Goal: Information Seeking & Learning: Check status

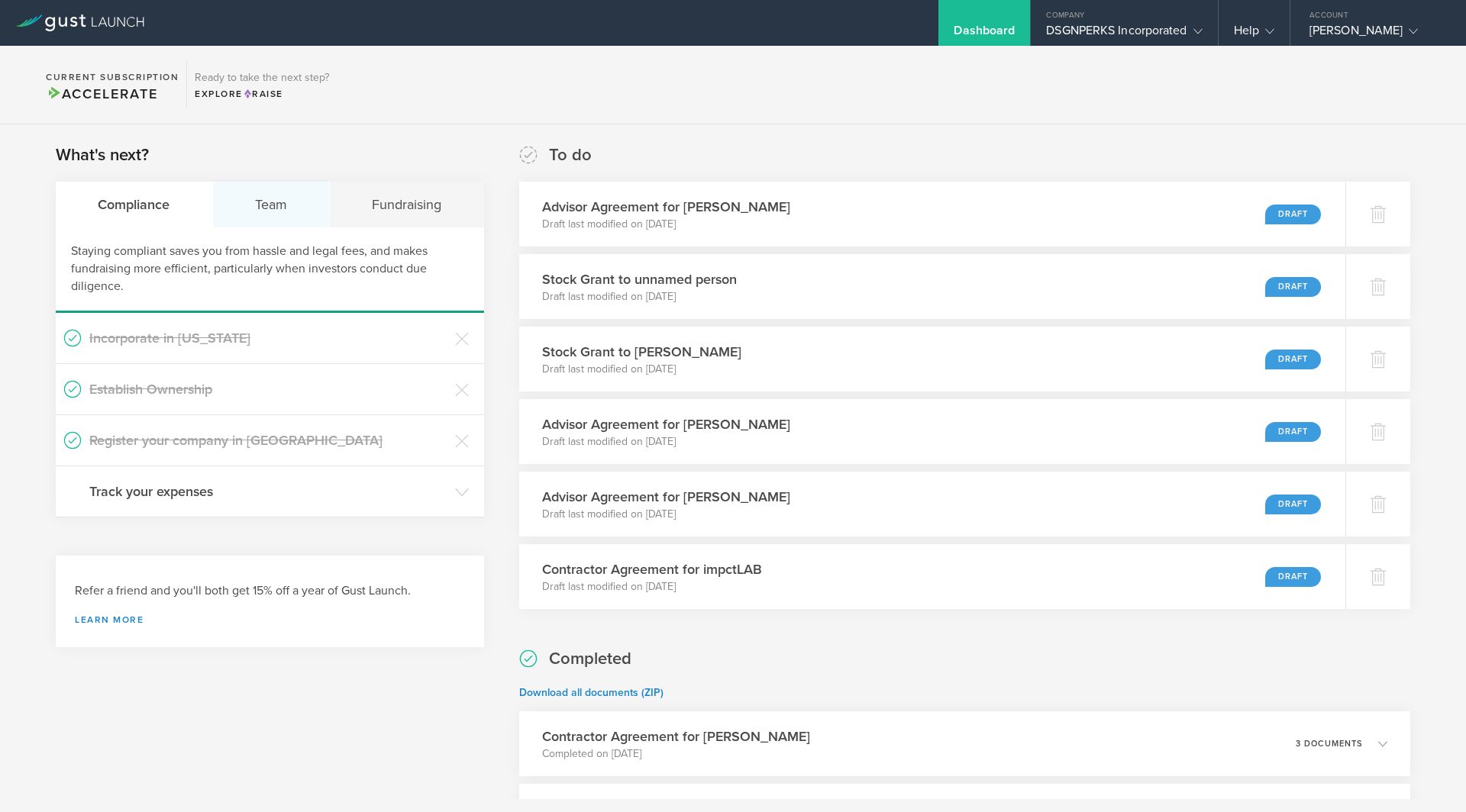
click at [274, 206] on div "Team" at bounding box center [272, 204] width 118 height 46
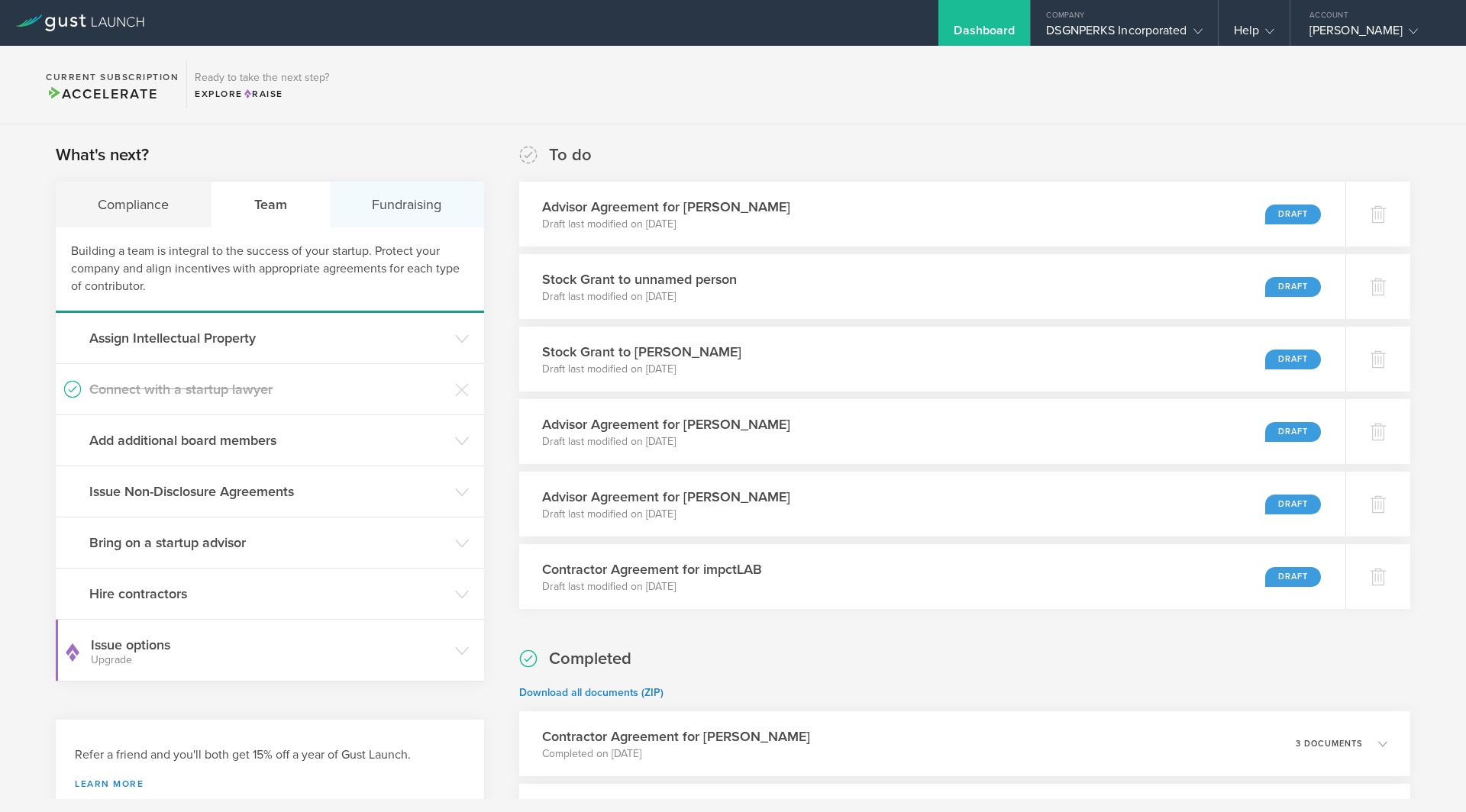
click at [409, 207] on div "Fundraising" at bounding box center [406, 204] width 154 height 46
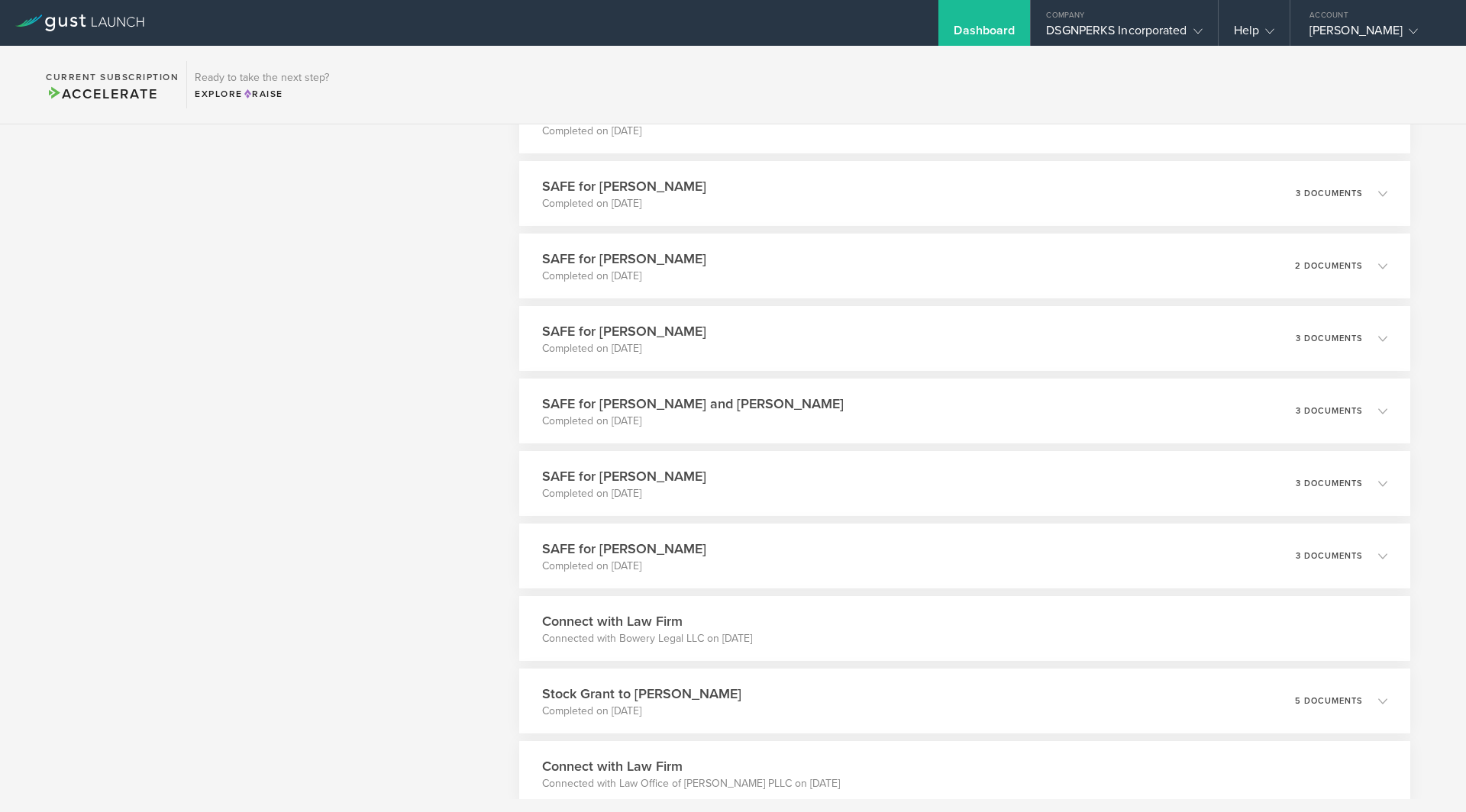
scroll to position [1067, 0]
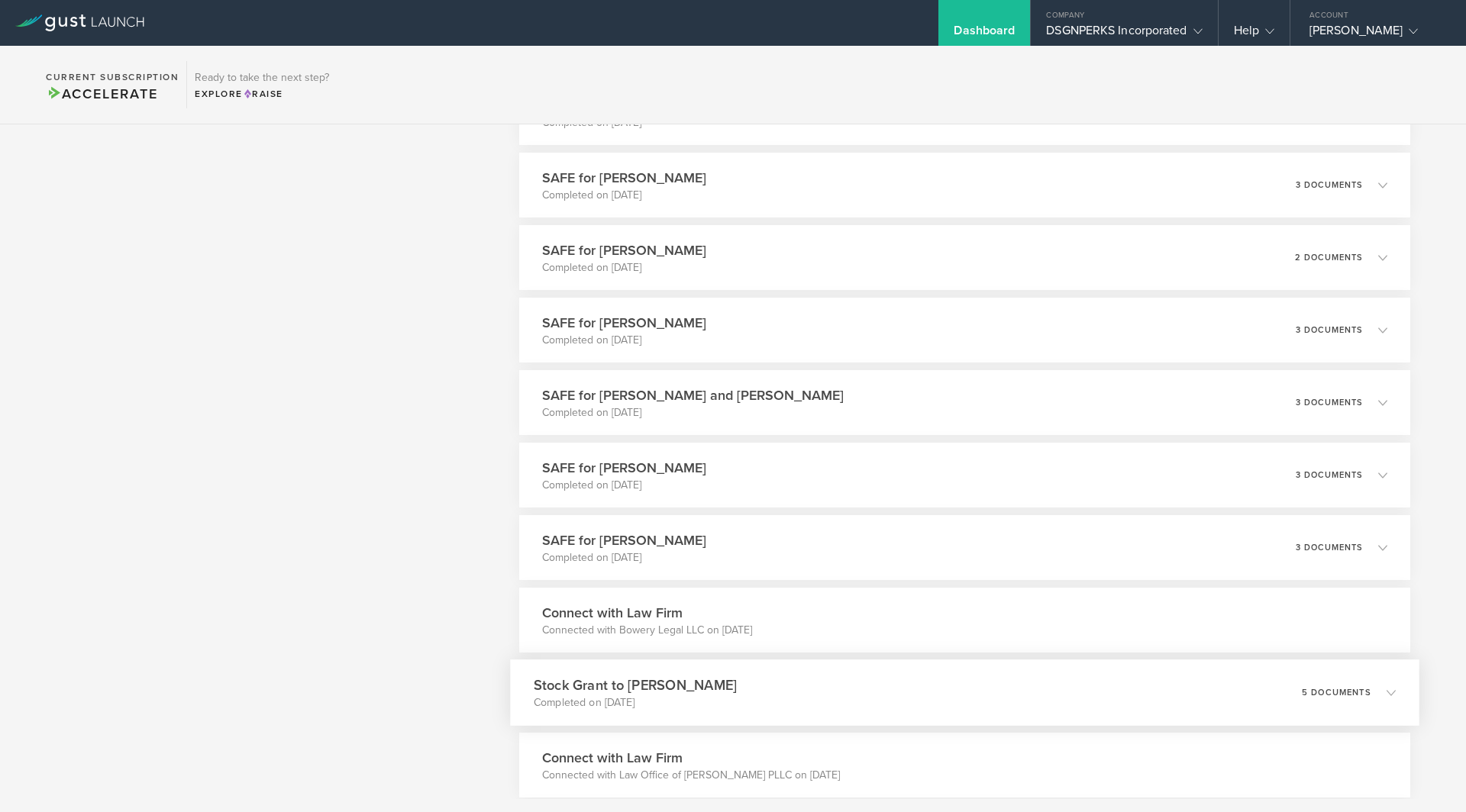
click at [627, 678] on h3 "Stock Grant to [PERSON_NAME]" at bounding box center [635, 685] width 203 height 21
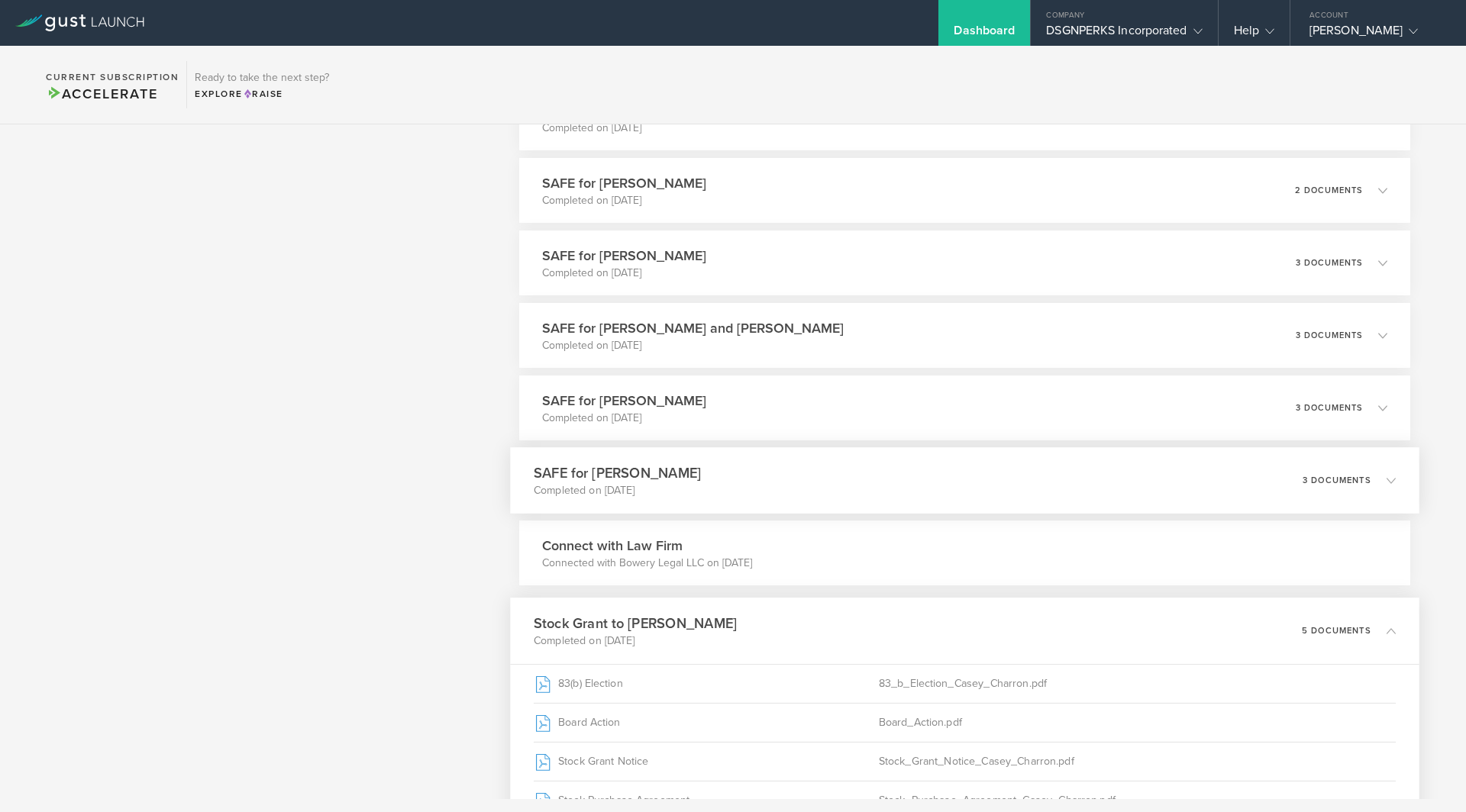
scroll to position [1372, 0]
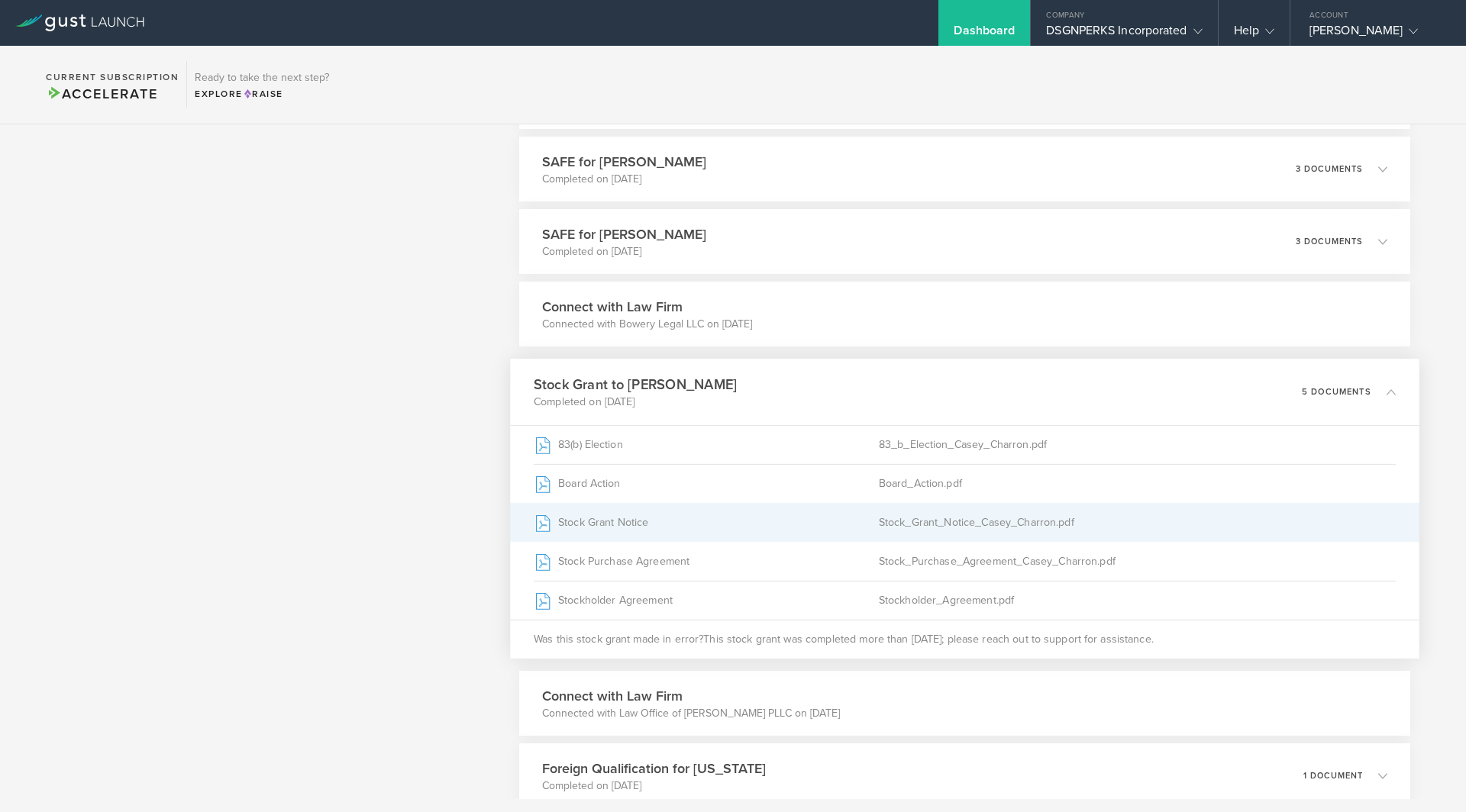
click at [623, 522] on div "Stock Grant Notice" at bounding box center [706, 523] width 345 height 38
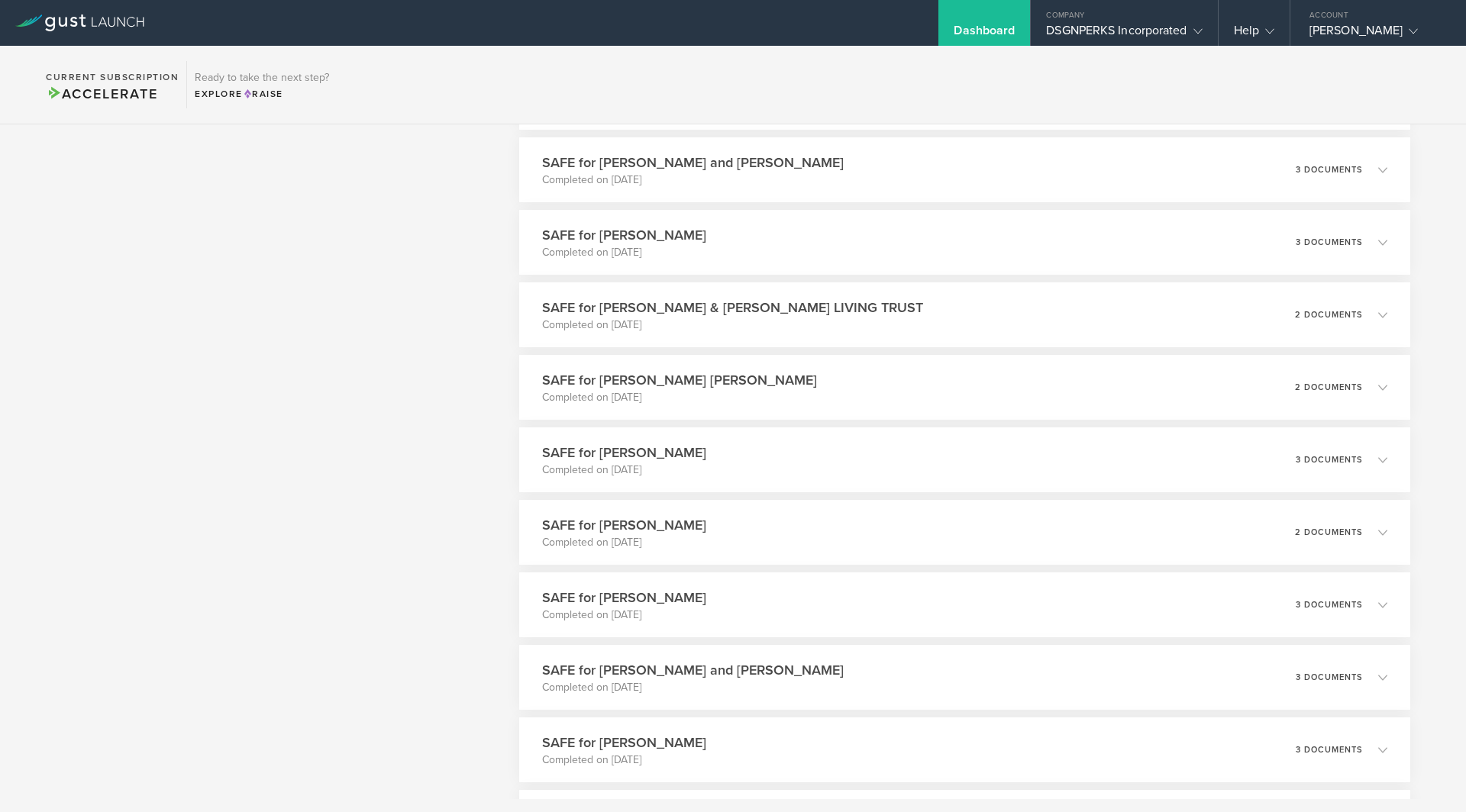
scroll to position [0, 0]
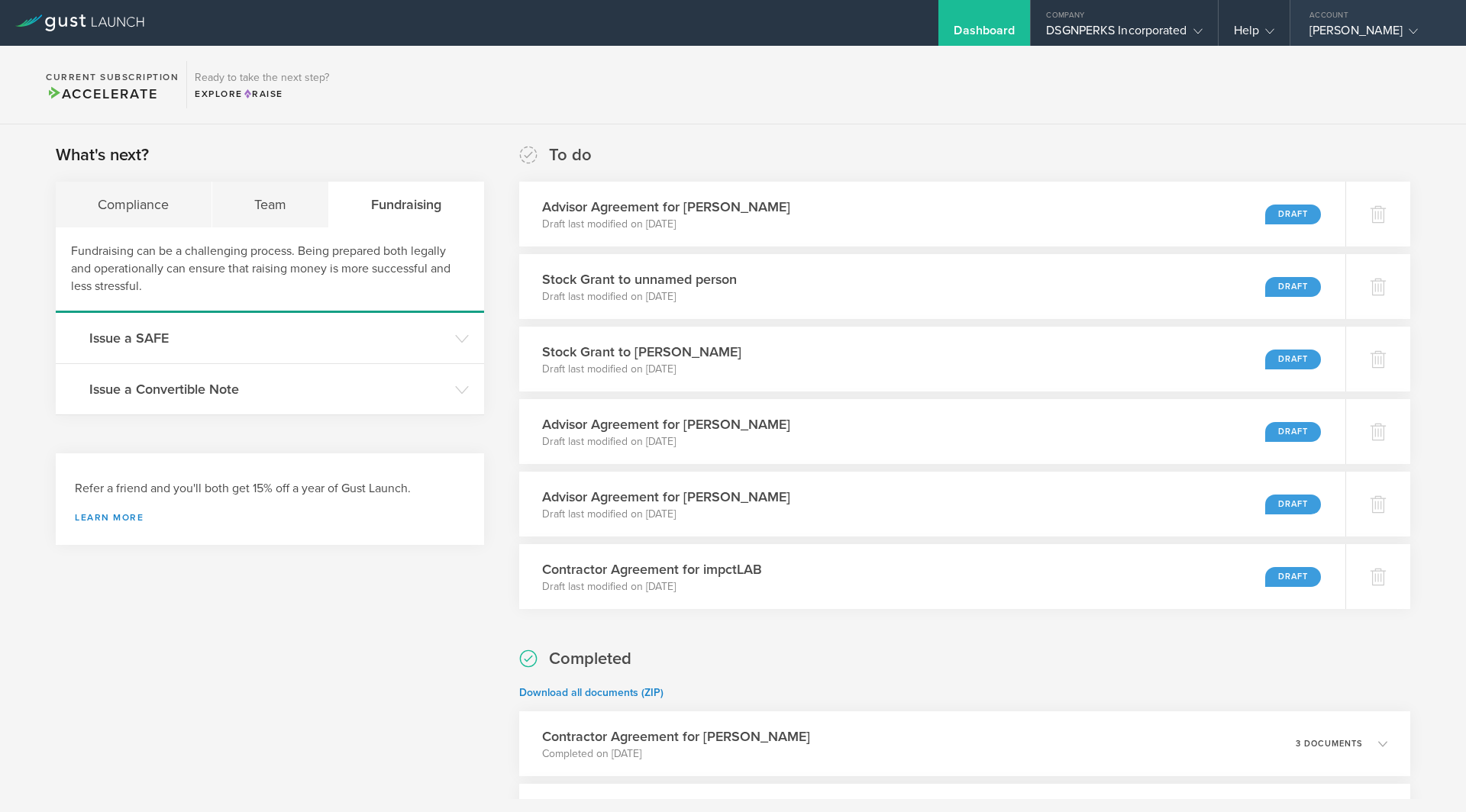
click at [1341, 27] on div "[PERSON_NAME]" at bounding box center [1374, 34] width 130 height 23
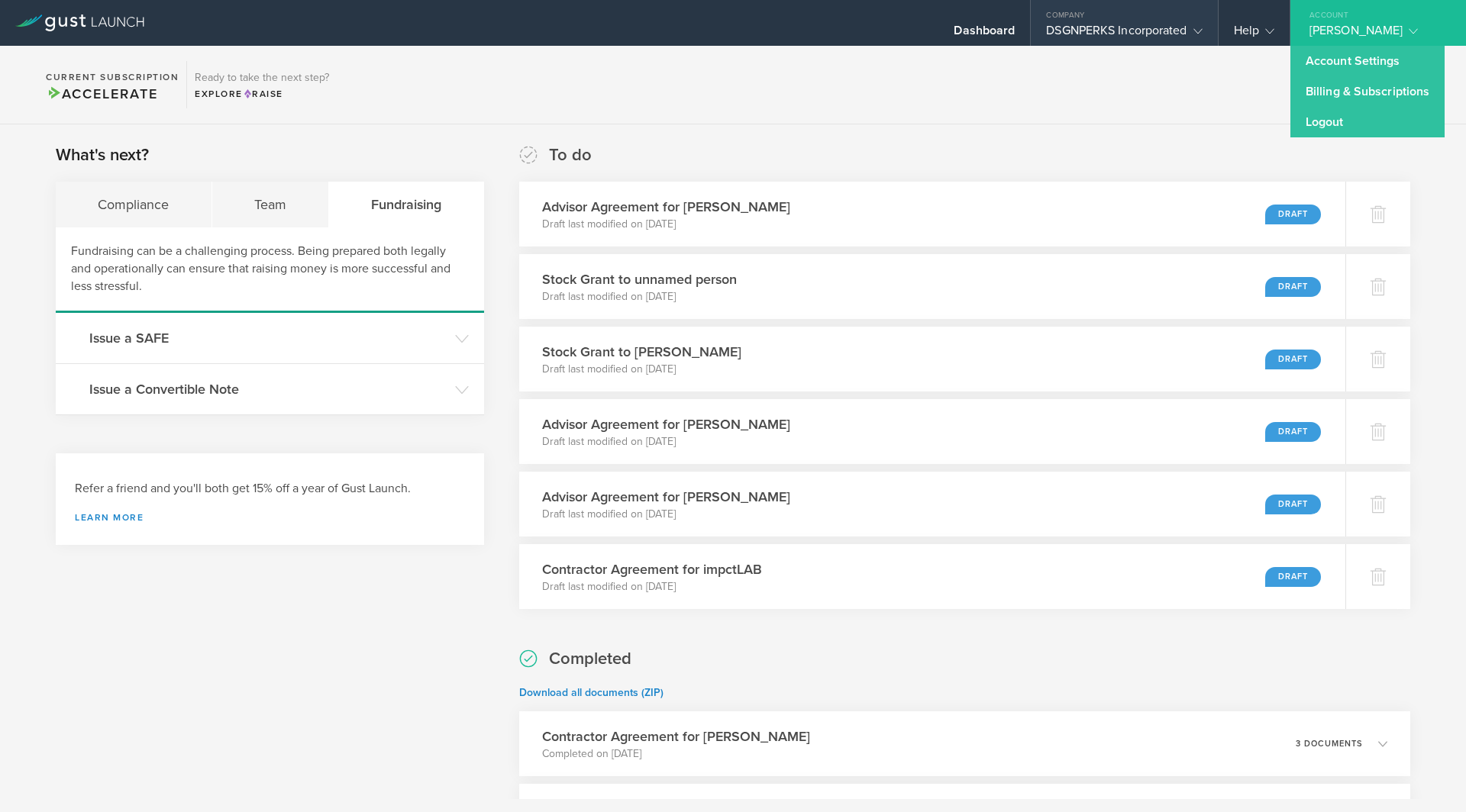
click at [1104, 31] on div "DSGNPERKS Incorporated" at bounding box center [1123, 34] width 156 height 23
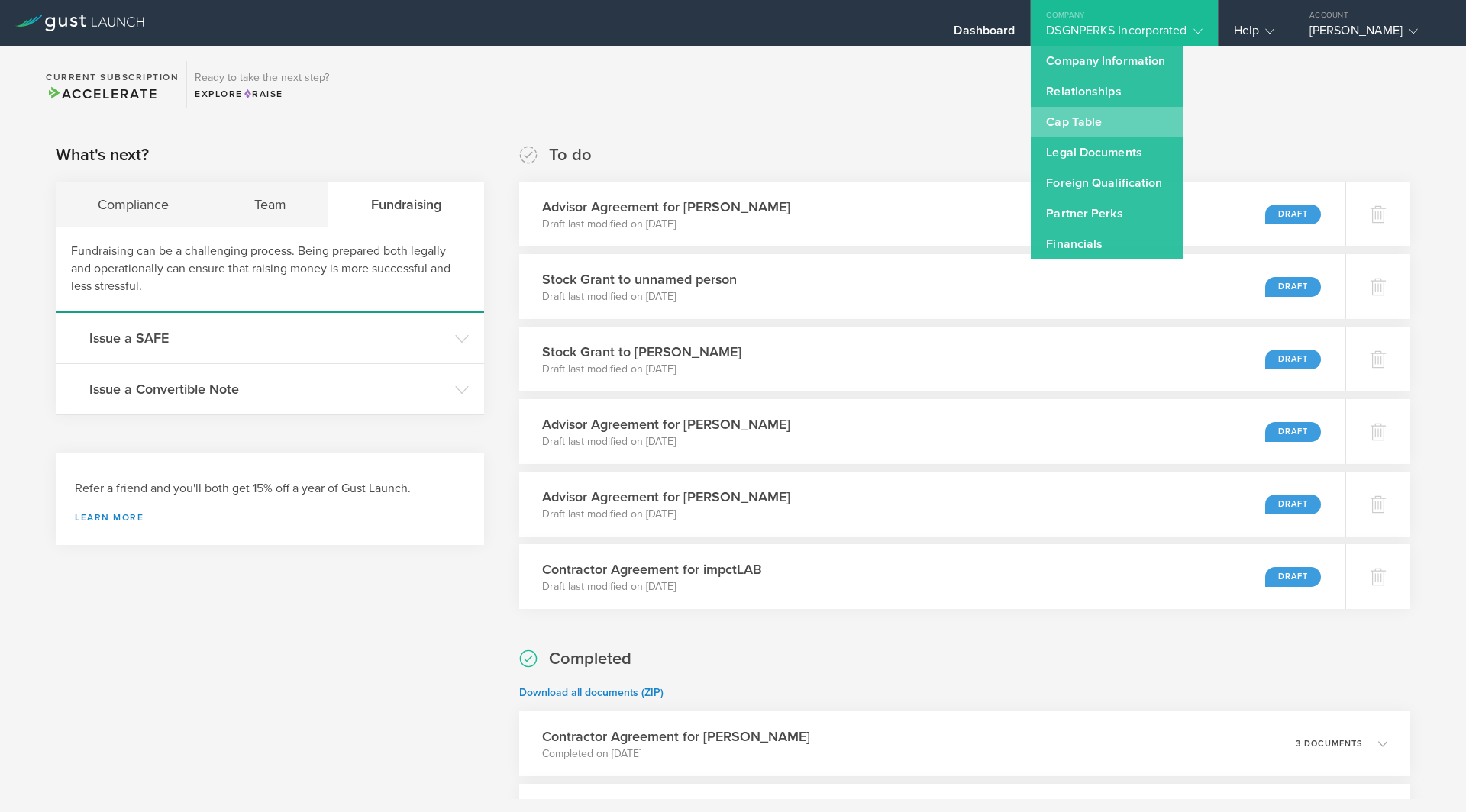
click at [1069, 115] on link "Cap Table" at bounding box center [1106, 123] width 152 height 31
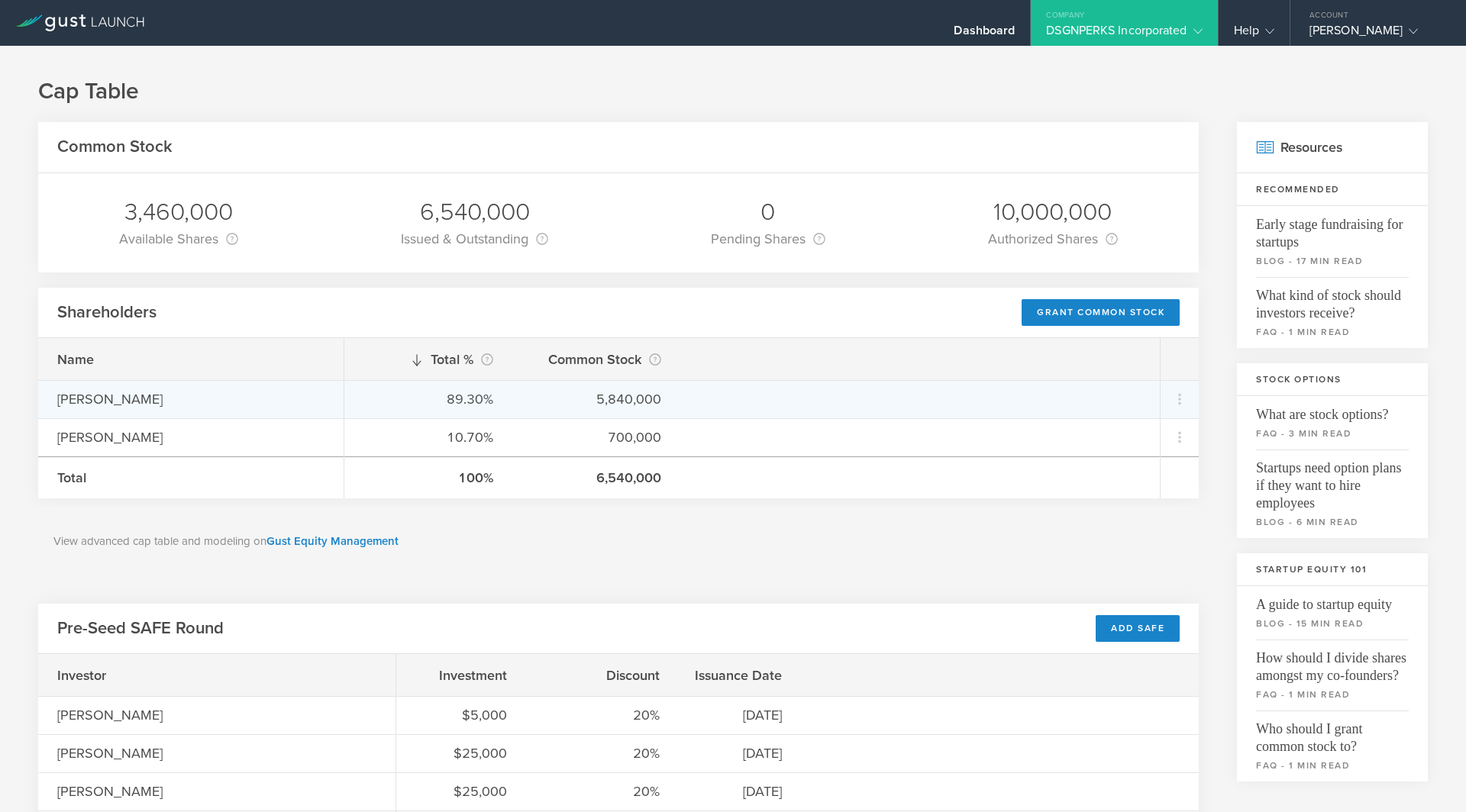
click at [102, 402] on div "[PERSON_NAME]" at bounding box center [190, 399] width 267 height 20
click at [1176, 401] on icon at bounding box center [1179, 399] width 19 height 19
click at [861, 394] on md-backdrop at bounding box center [733, 406] width 1466 height 812
click at [463, 401] on div "89.30%" at bounding box center [428, 399] width 130 height 20
click at [70, 403] on div "[PERSON_NAME]" at bounding box center [190, 399] width 267 height 20
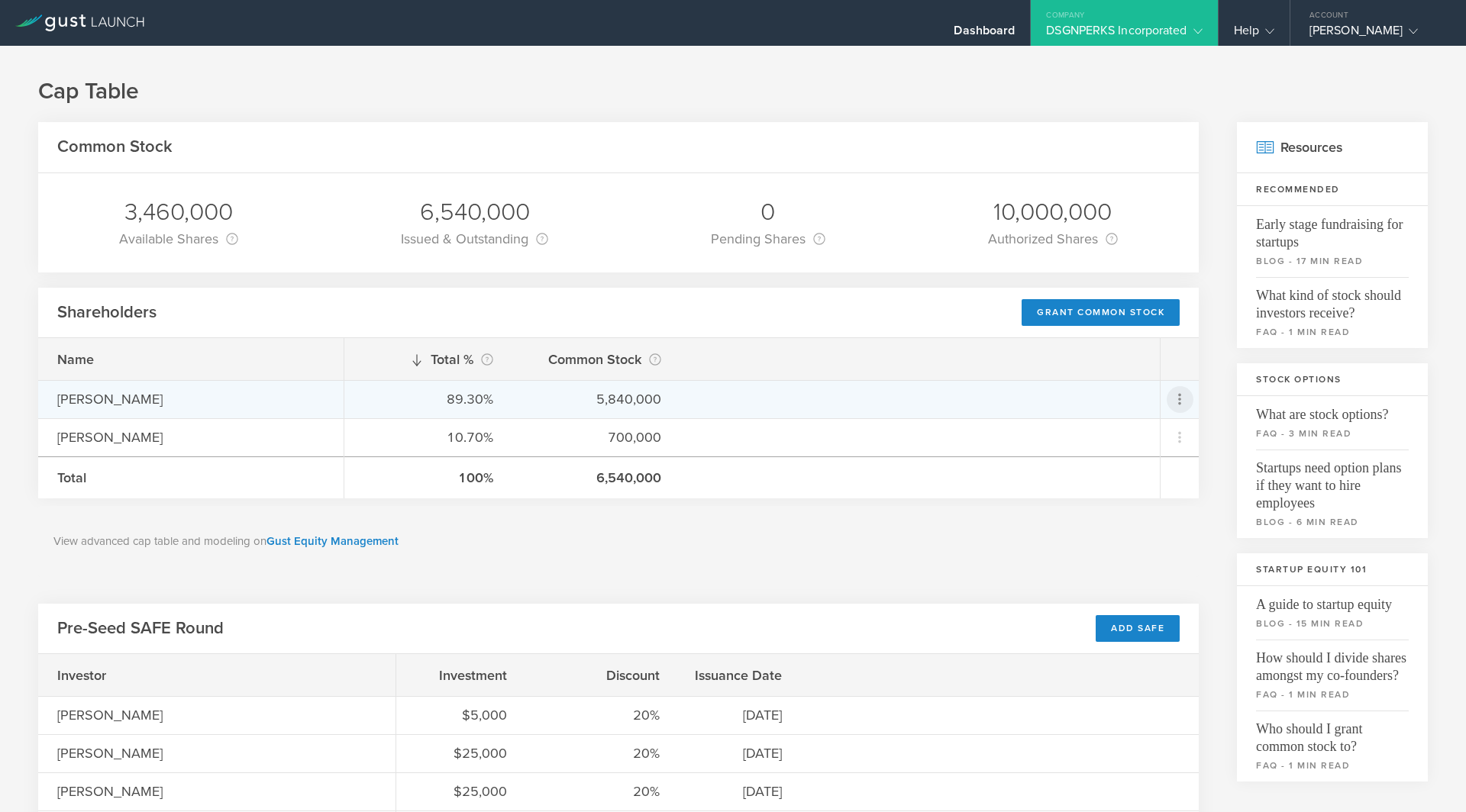
click at [1178, 403] on icon at bounding box center [1180, 400] width 3 height 11
click at [1410, 107] on md-backdrop at bounding box center [733, 406] width 1466 height 812
click at [100, 406] on div "[PERSON_NAME]" at bounding box center [190, 399] width 267 height 20
click at [448, 403] on div "89.30%" at bounding box center [428, 399] width 130 height 20
click at [623, 398] on div "5,840,000" at bounding box center [596, 399] width 130 height 20
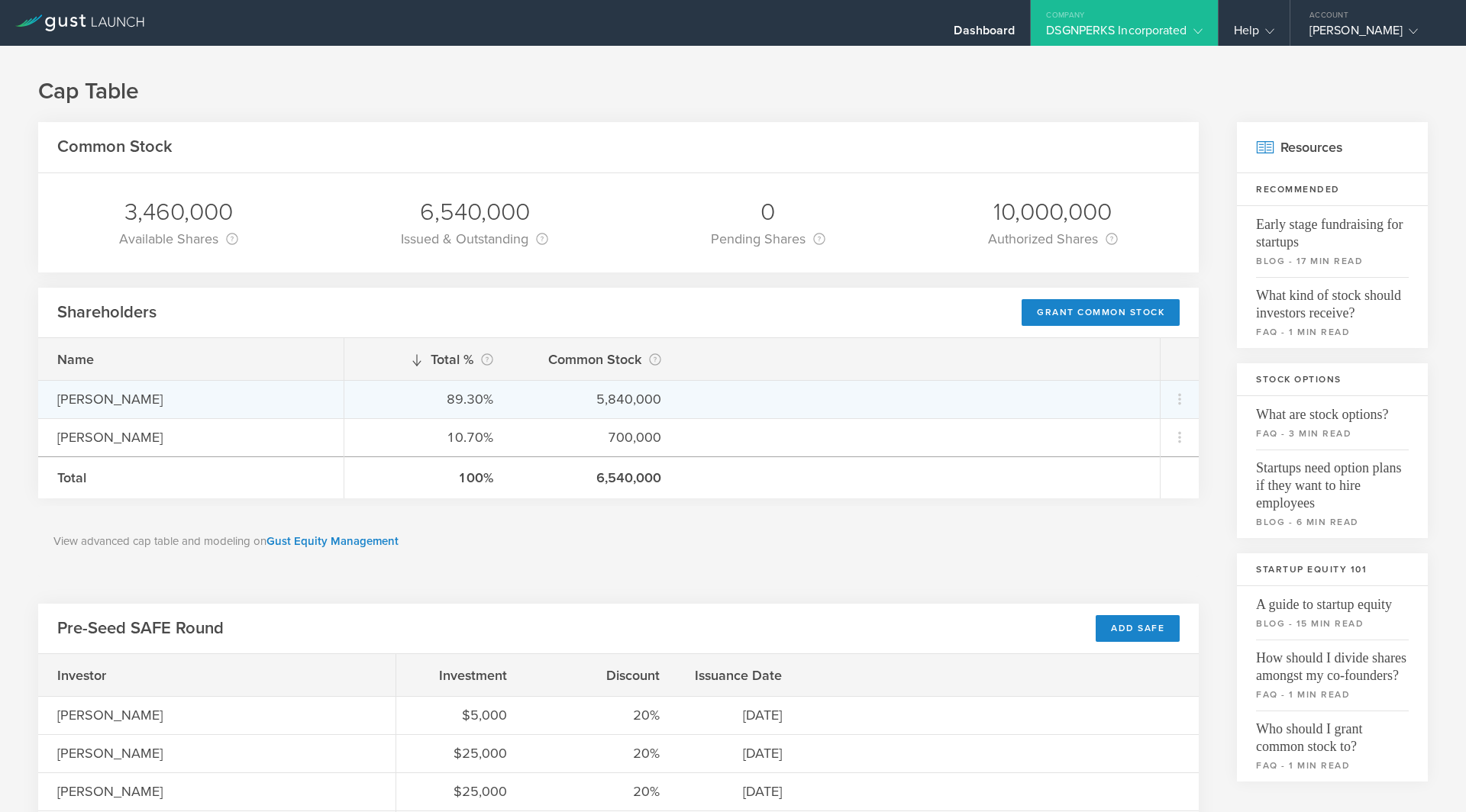
click at [96, 399] on div "[PERSON_NAME]" at bounding box center [190, 399] width 267 height 20
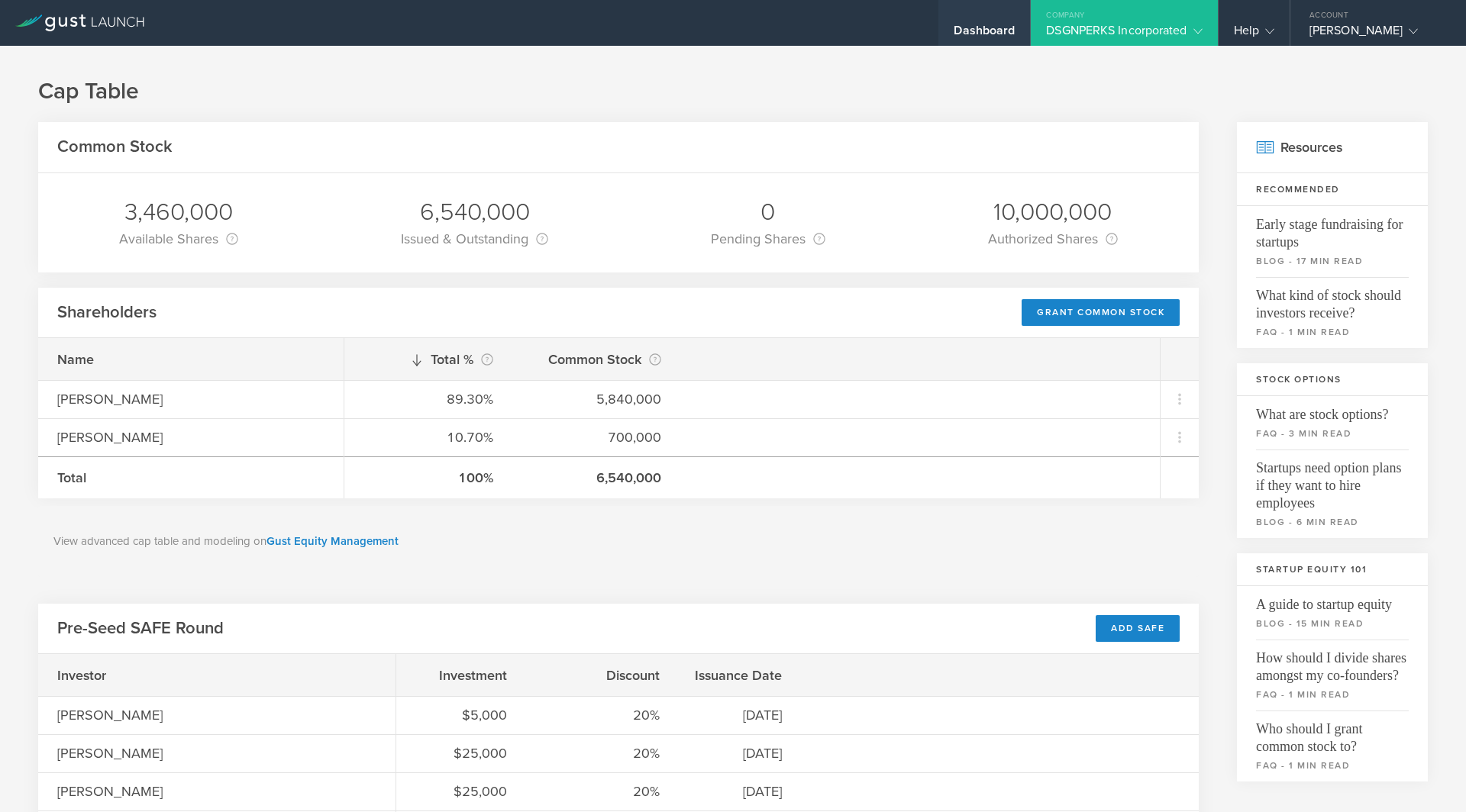
click at [981, 27] on div "Dashboard" at bounding box center [985, 34] width 61 height 23
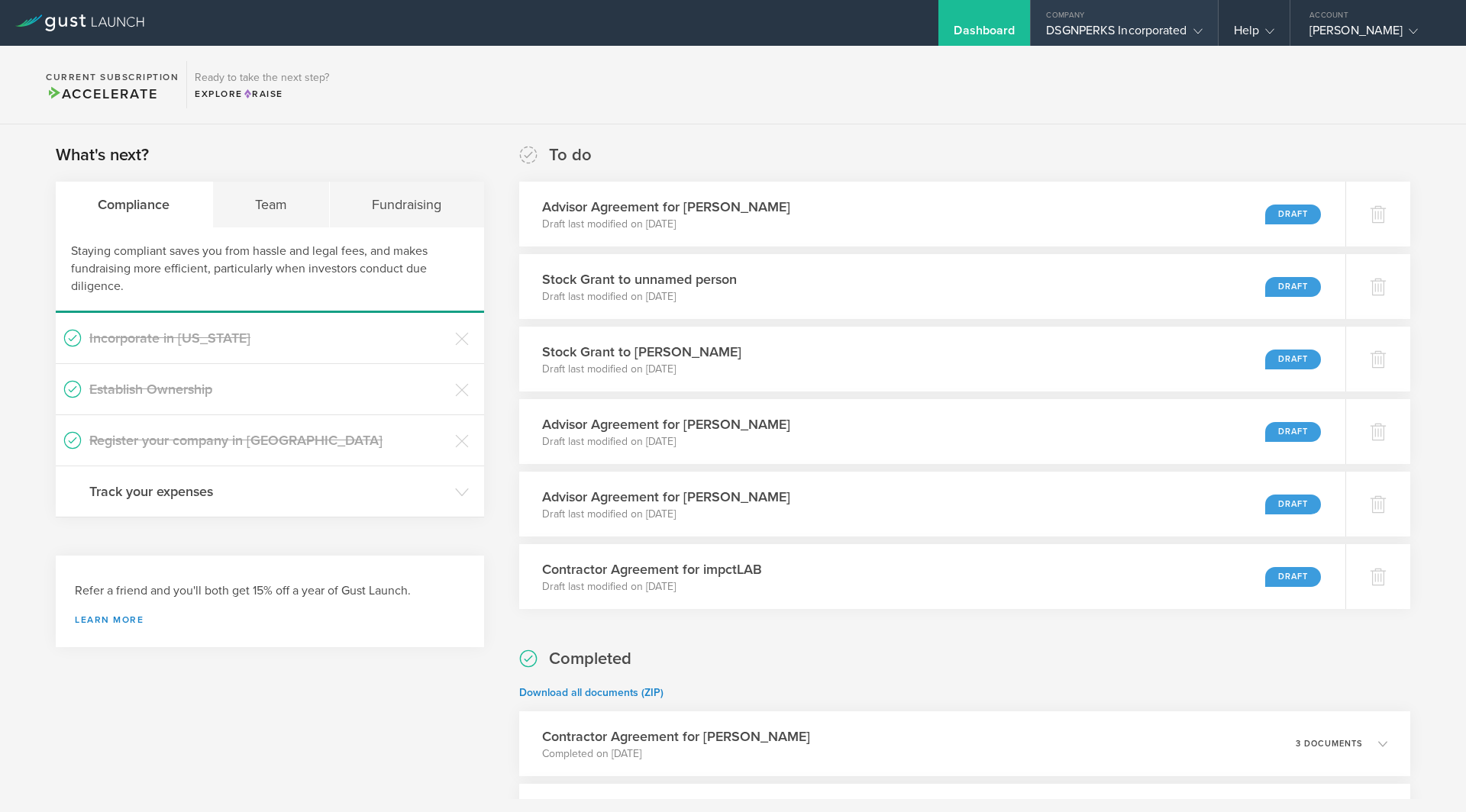
click at [1119, 23] on div "DSGNPERKS Incorporated" at bounding box center [1123, 34] width 156 height 23
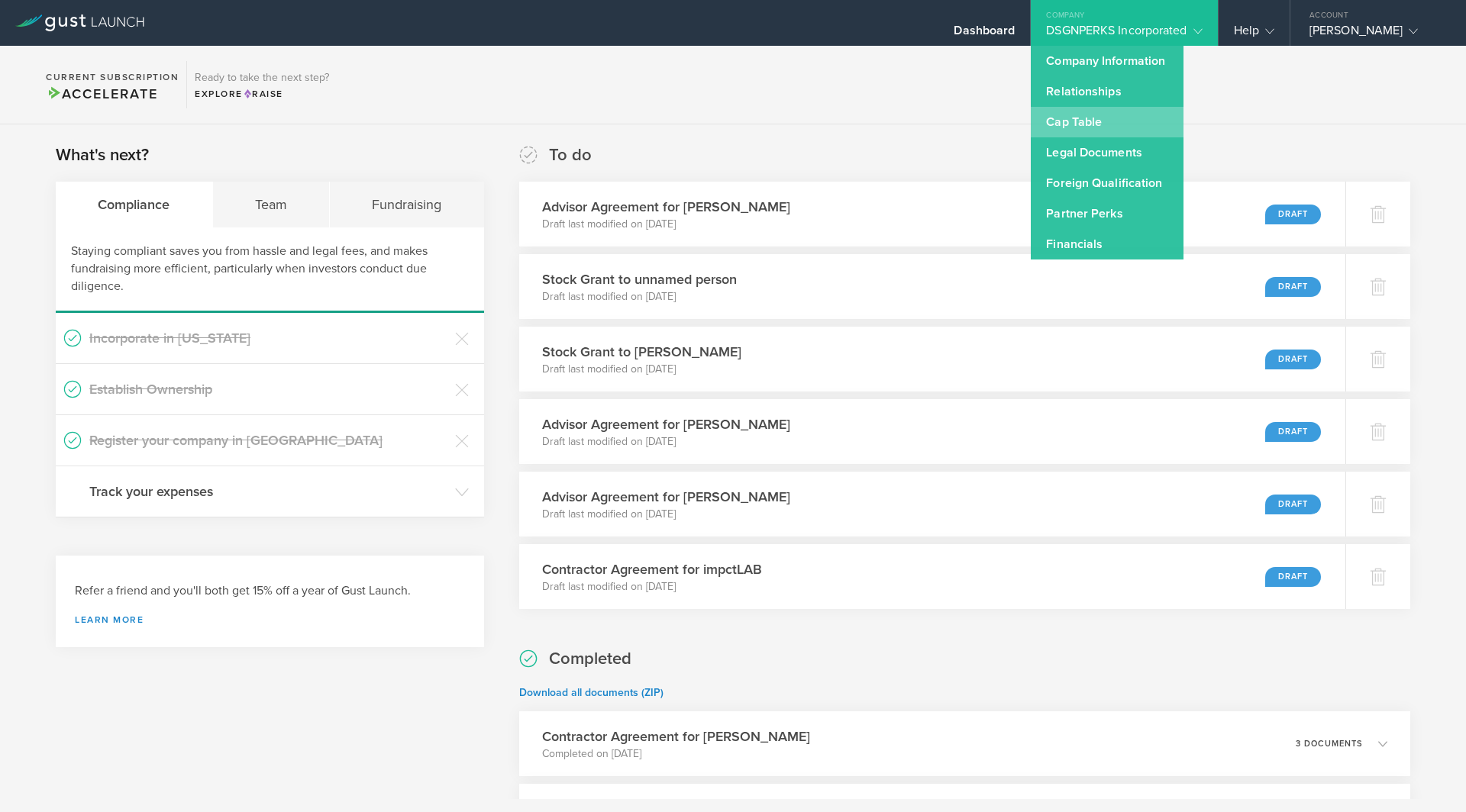
click at [1088, 127] on link "Cap Table" at bounding box center [1106, 123] width 152 height 31
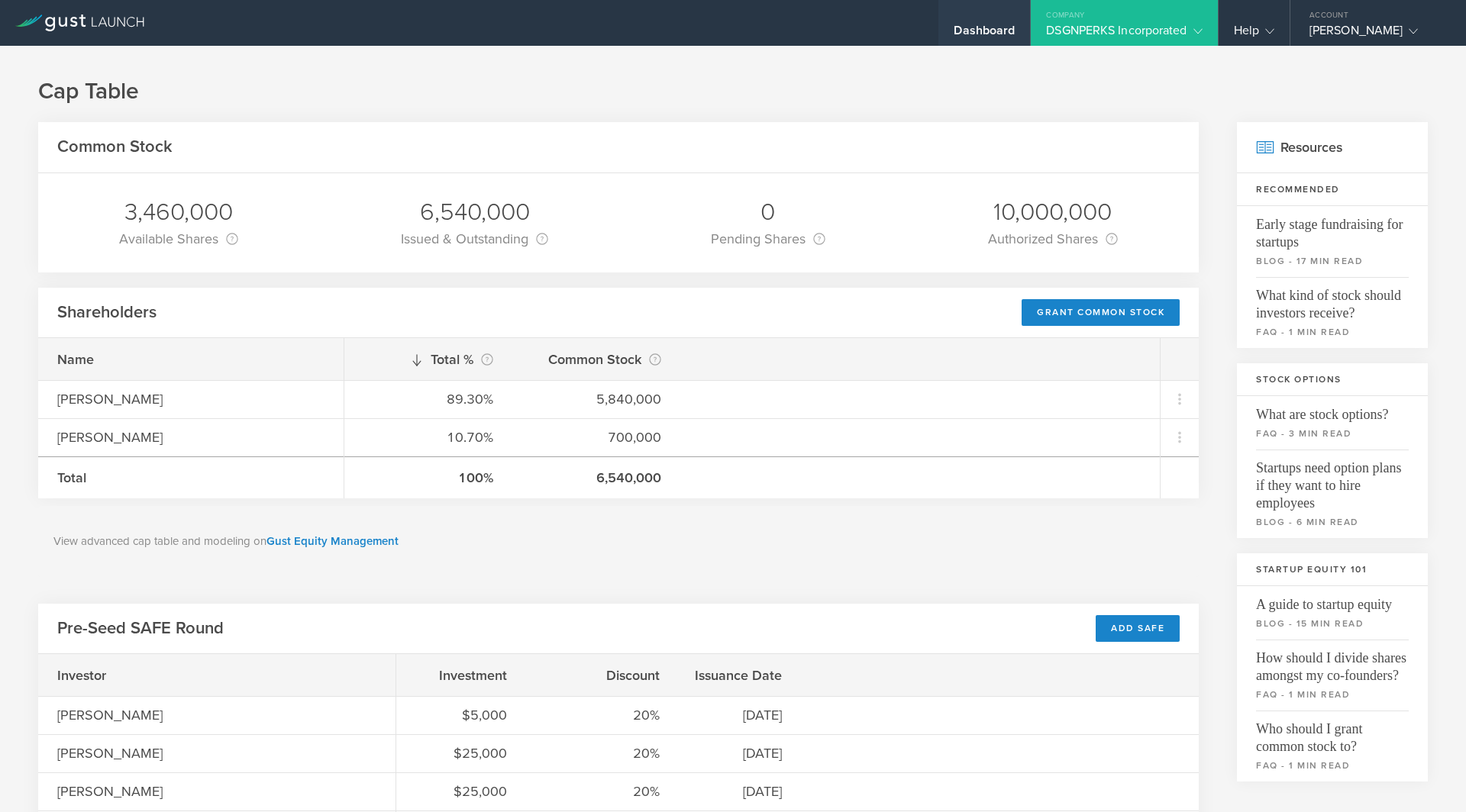
click at [969, 26] on div "Dashboard" at bounding box center [985, 34] width 61 height 23
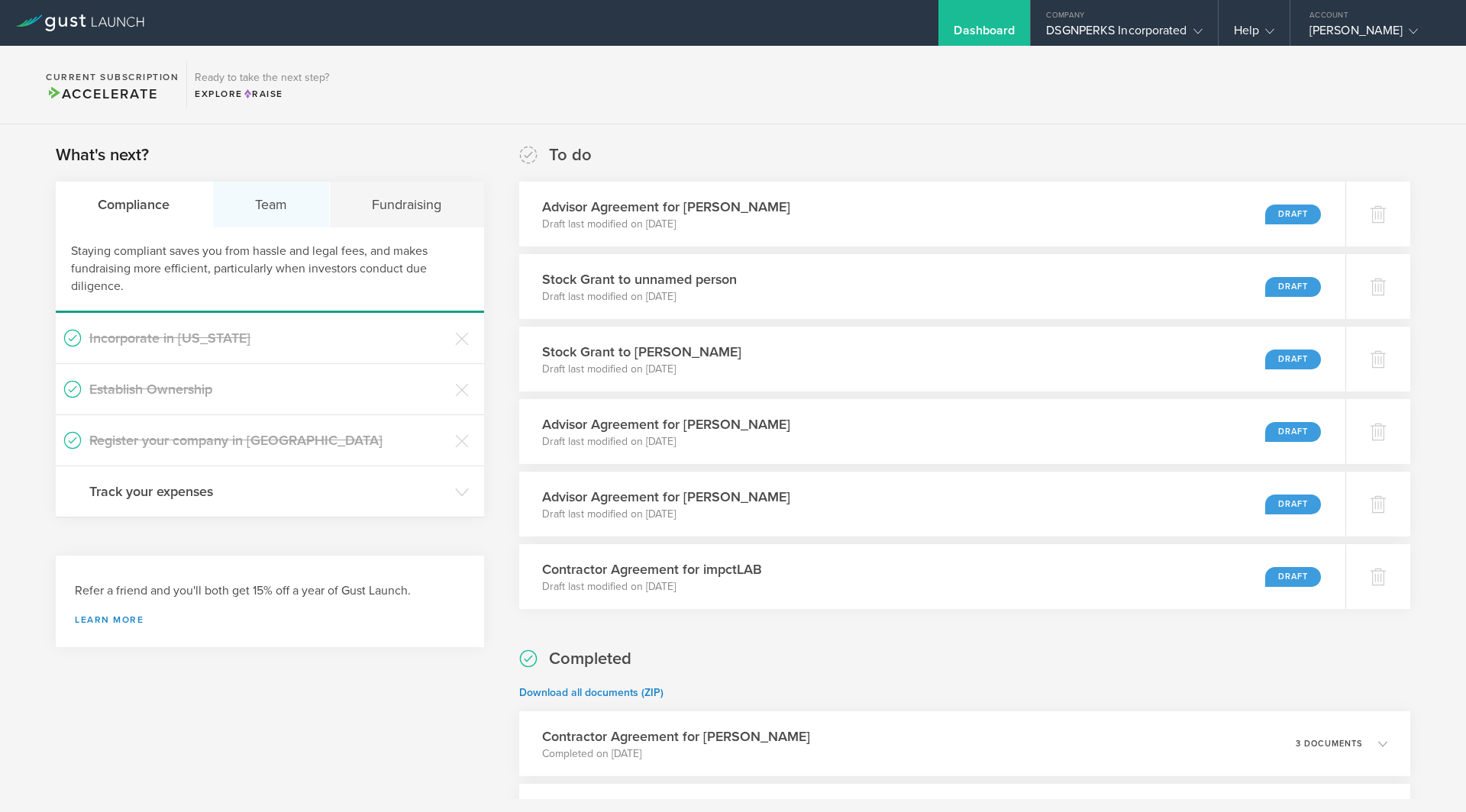
click at [261, 208] on div "Team" at bounding box center [272, 204] width 118 height 46
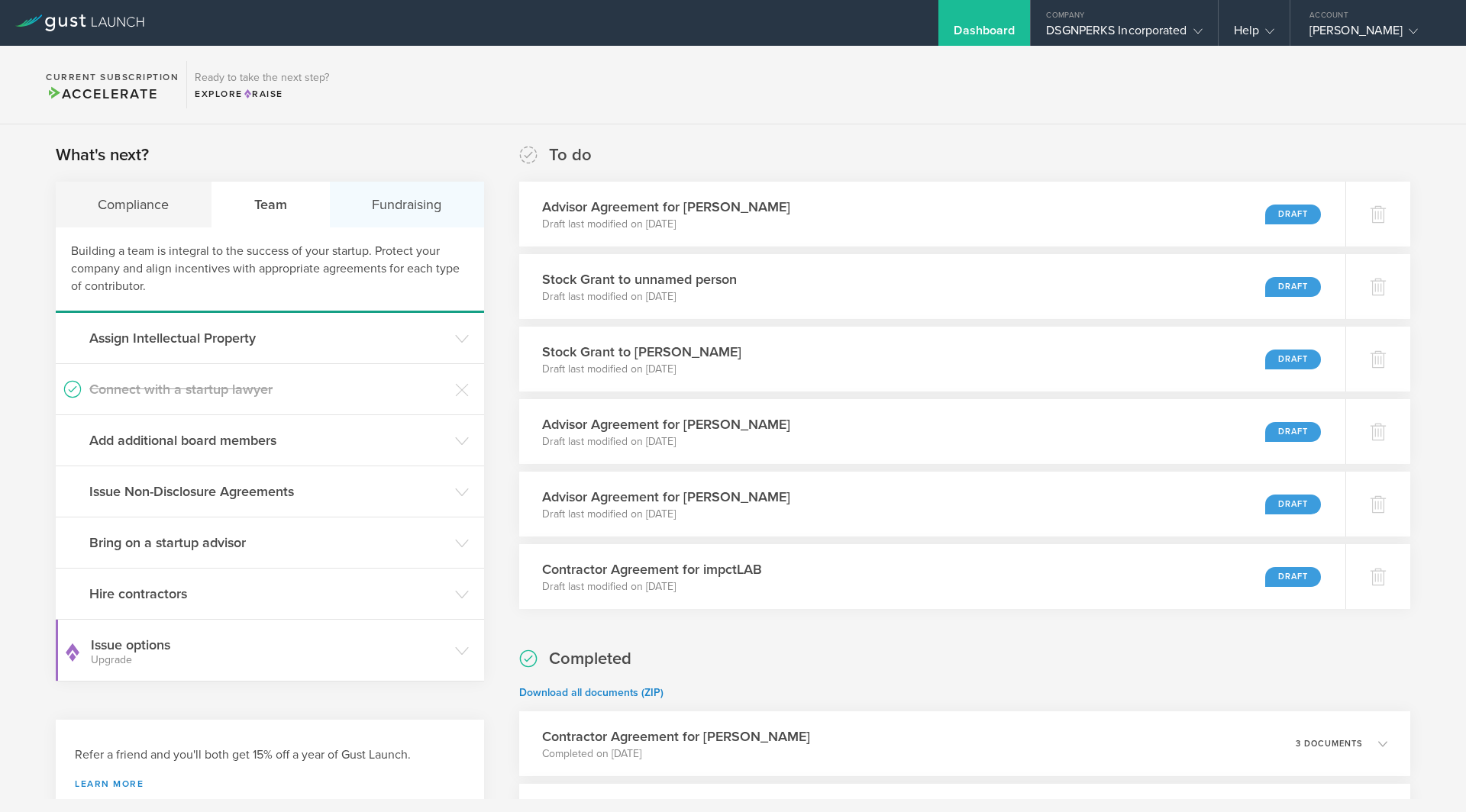
click at [394, 198] on div "Fundraising" at bounding box center [406, 204] width 154 height 46
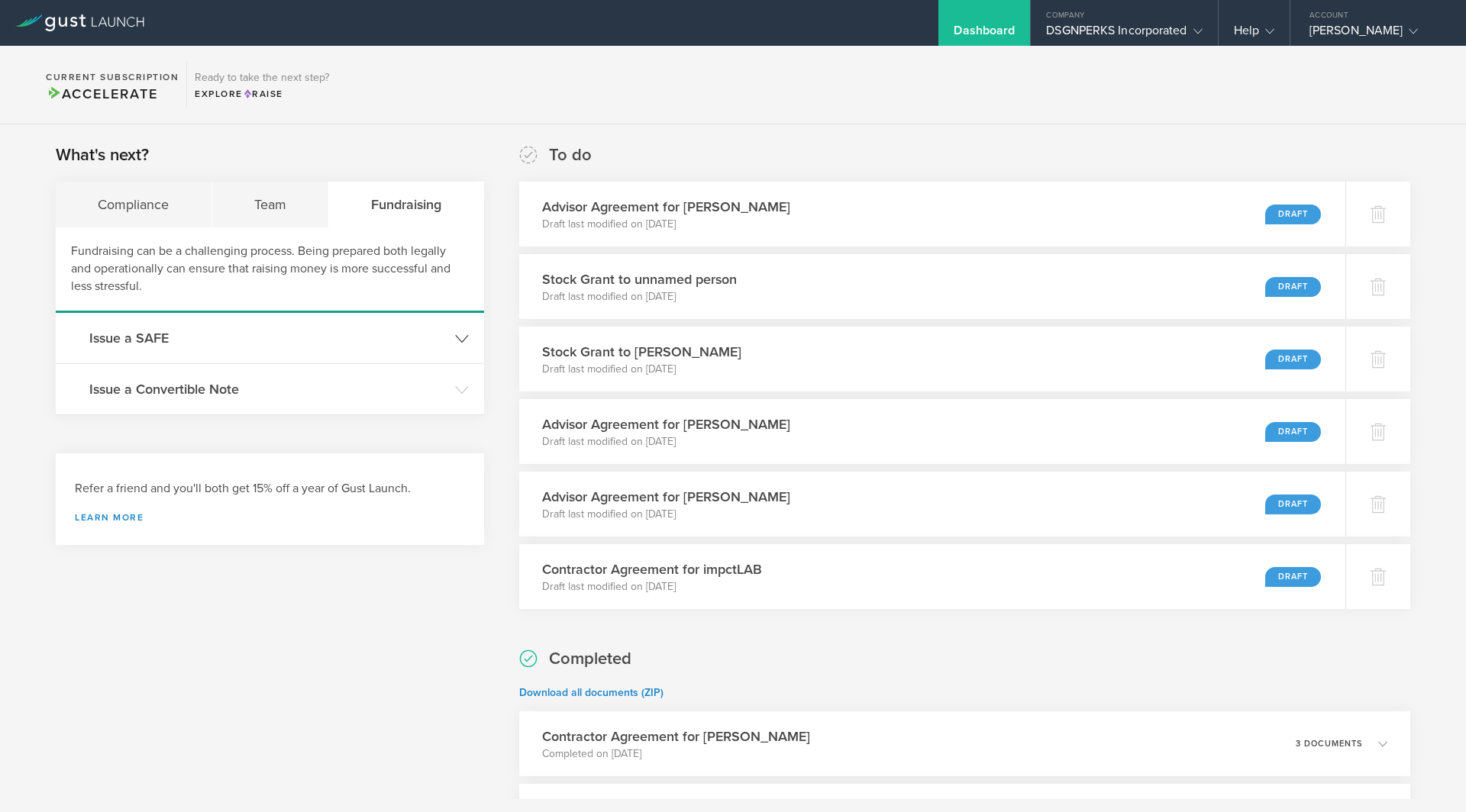
click at [176, 336] on h3 "Issue a SAFE" at bounding box center [269, 338] width 358 height 20
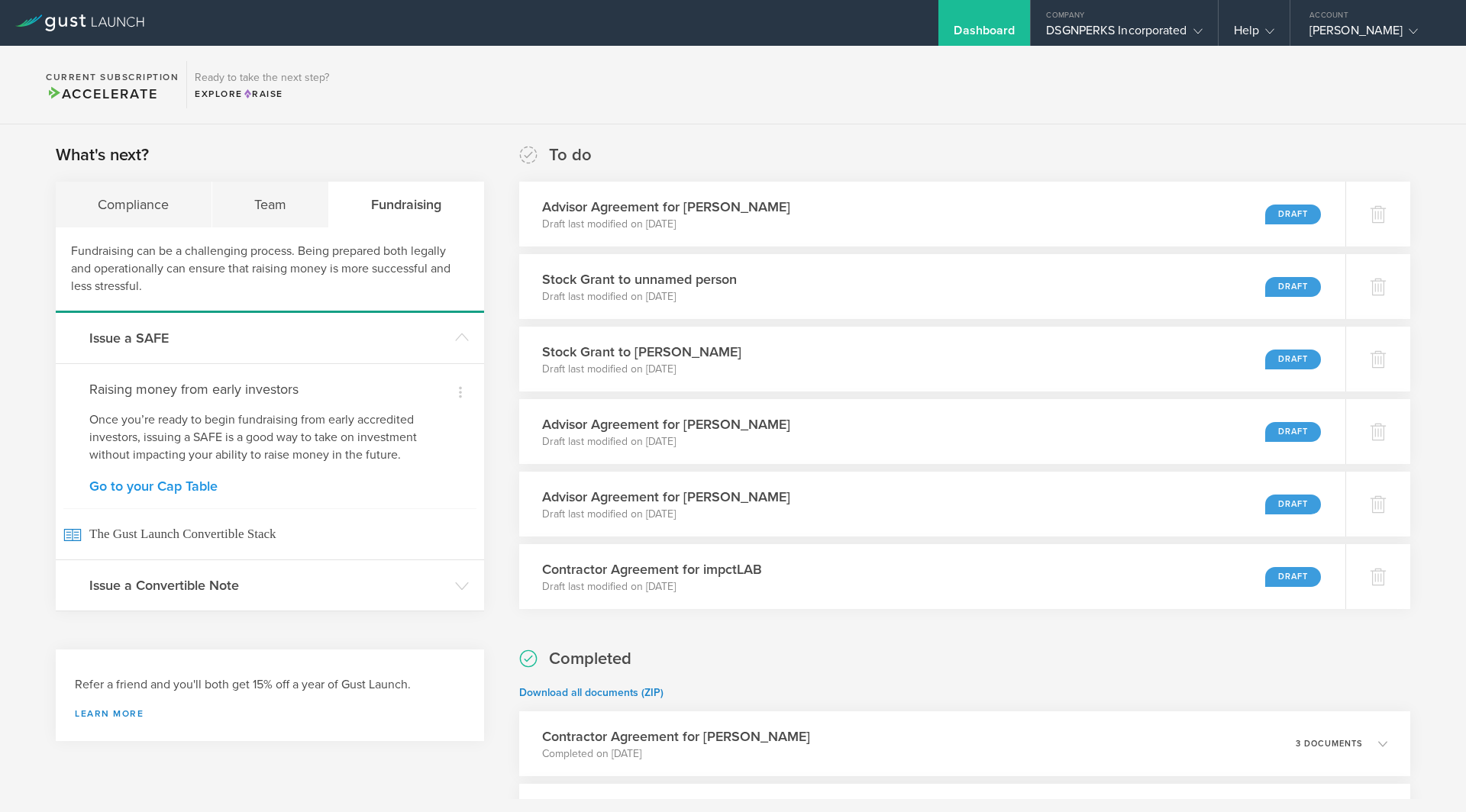
click at [184, 486] on link "Go to your Cap Table" at bounding box center [270, 486] width 361 height 14
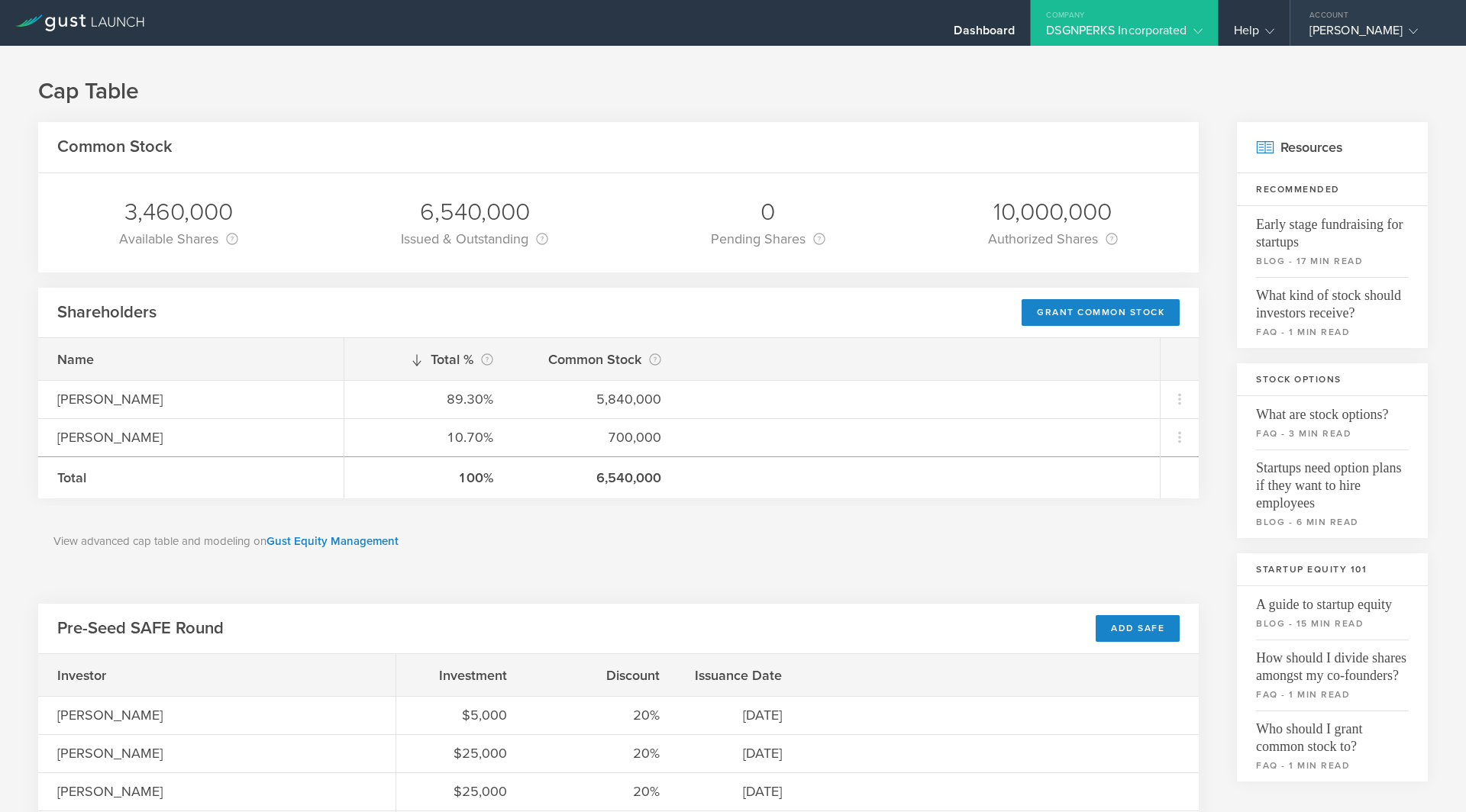
click at [1397, 24] on div "[PERSON_NAME]" at bounding box center [1374, 34] width 130 height 23
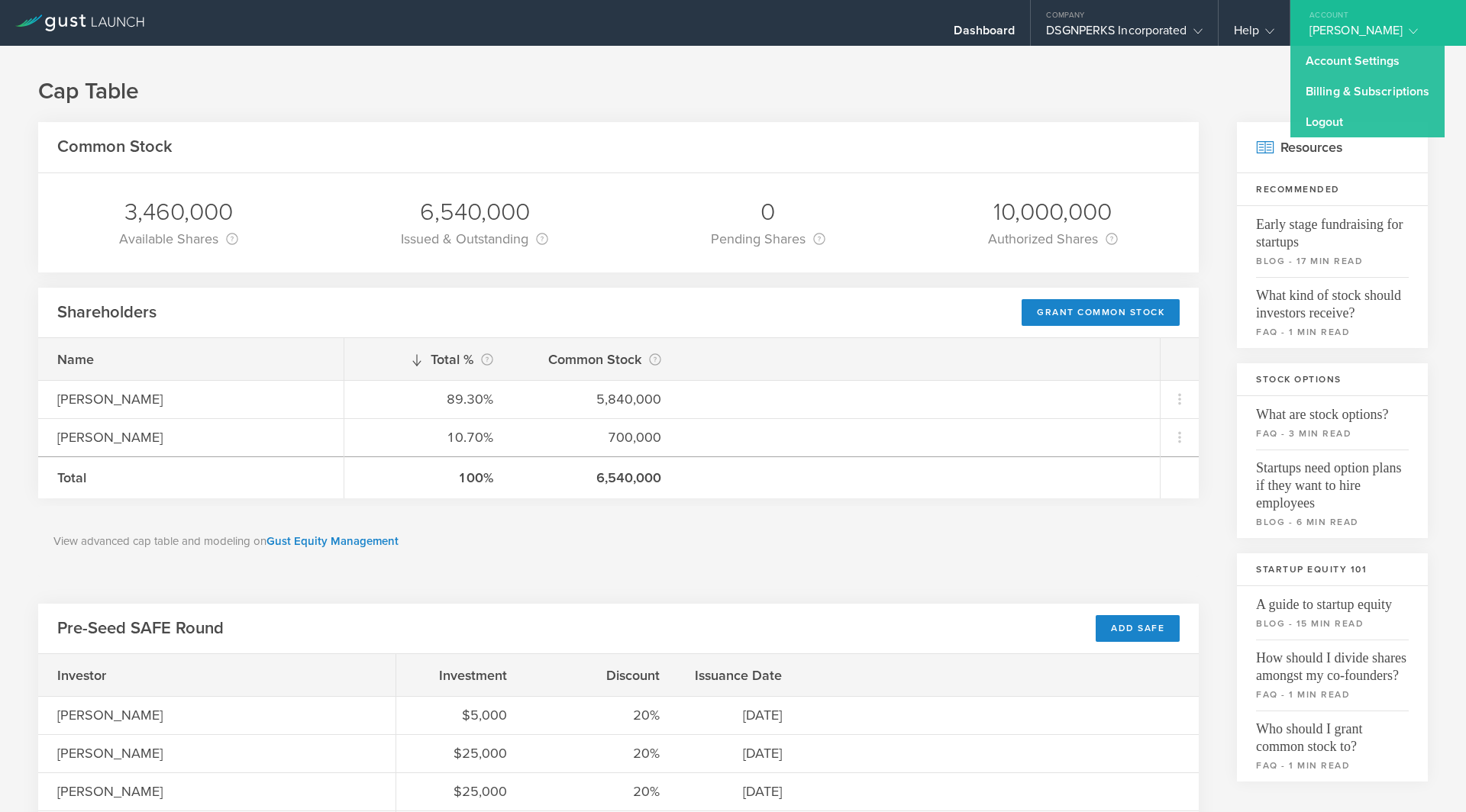
click at [1047, 65] on div "Cap Table Common Stock 3,460,000 Available Shares This is the number of shares …" at bounding box center [733, 771] width 1466 height 1451
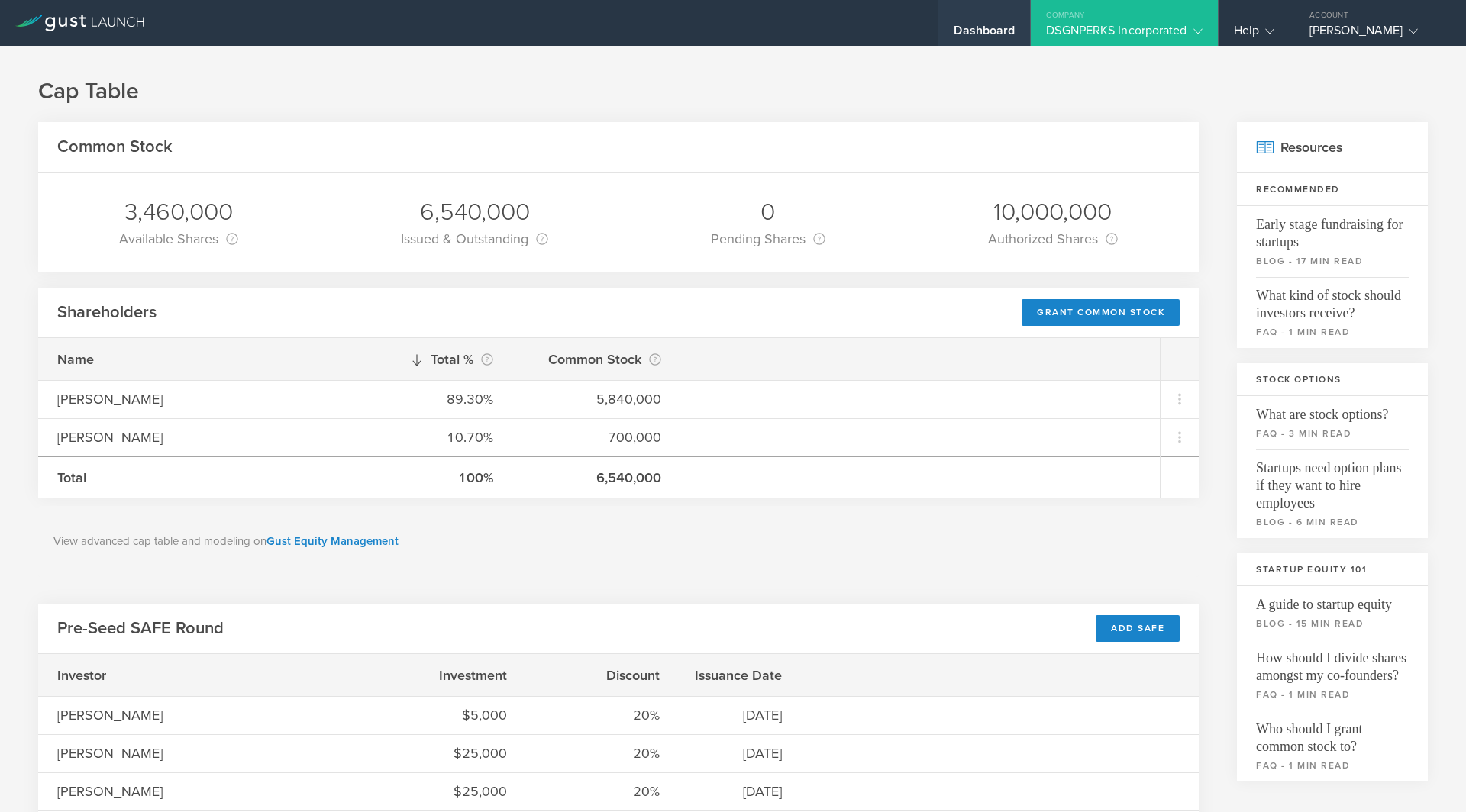
click at [981, 26] on div "Dashboard" at bounding box center [985, 34] width 61 height 23
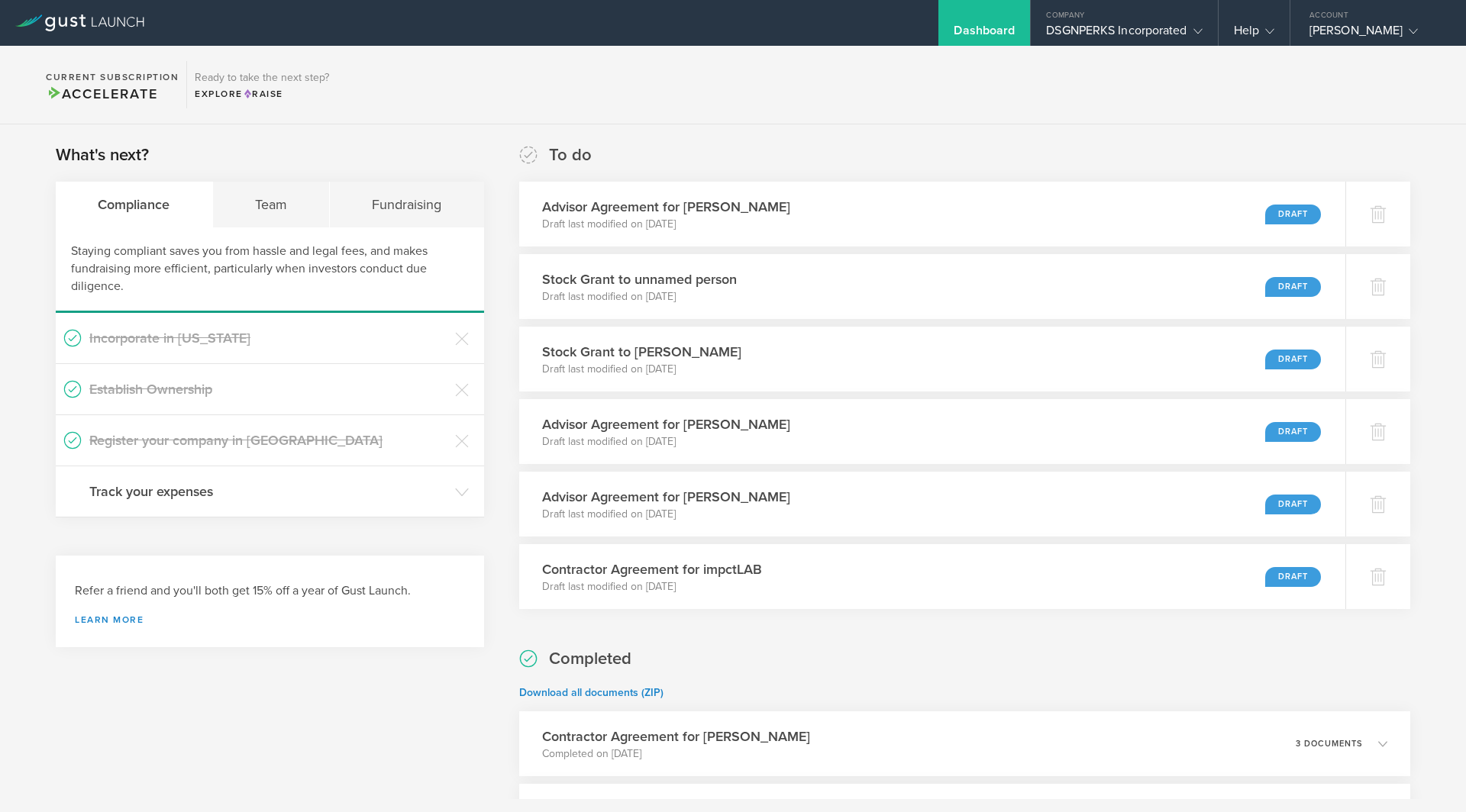
click at [17, 27] on icon at bounding box center [80, 23] width 129 height 17
click at [267, 207] on div "Team" at bounding box center [272, 204] width 118 height 46
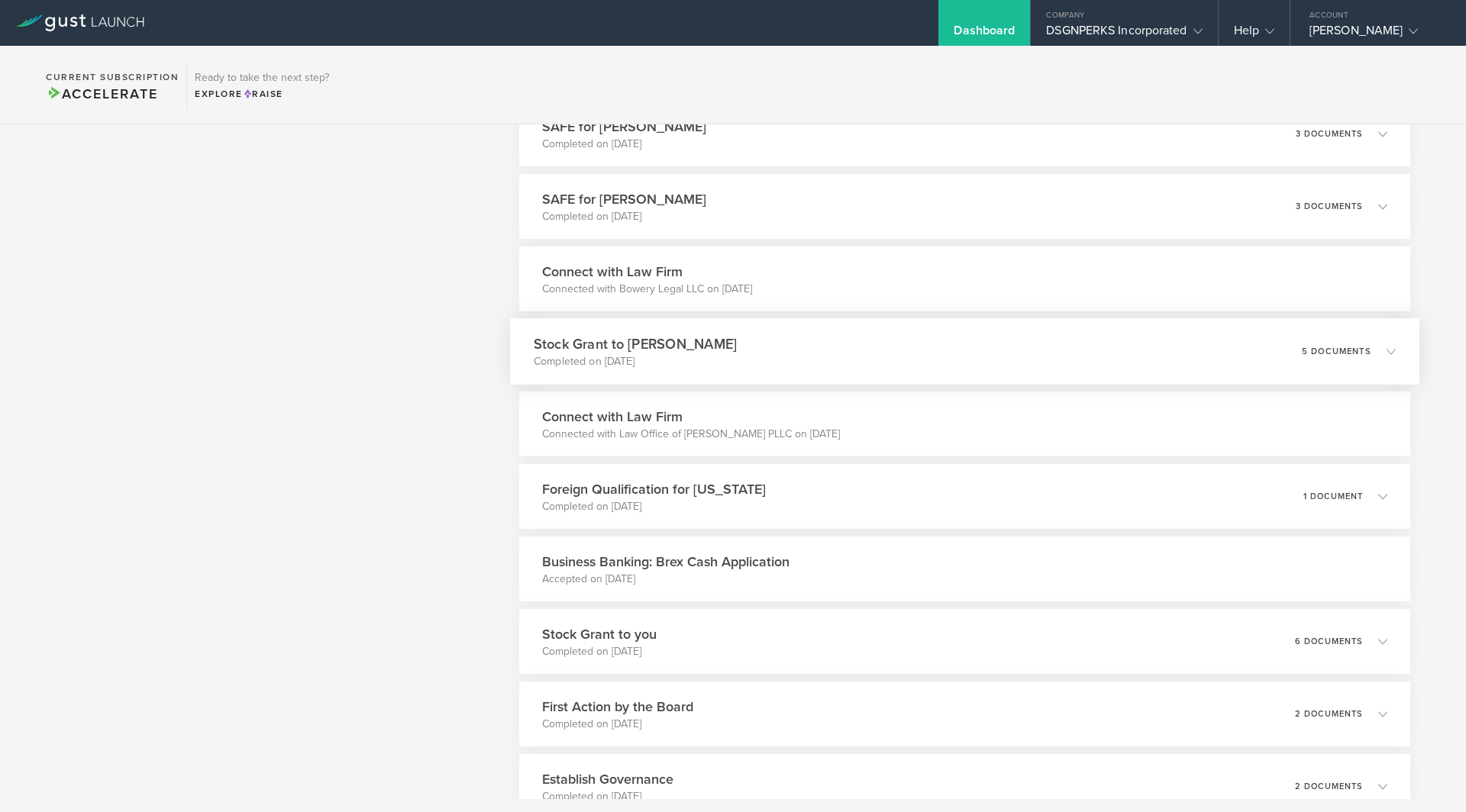
scroll to position [1405, 0]
click at [843, 624] on div "Stock Grant to you Completed on [DATE] 6 documents" at bounding box center [964, 644] width 910 height 66
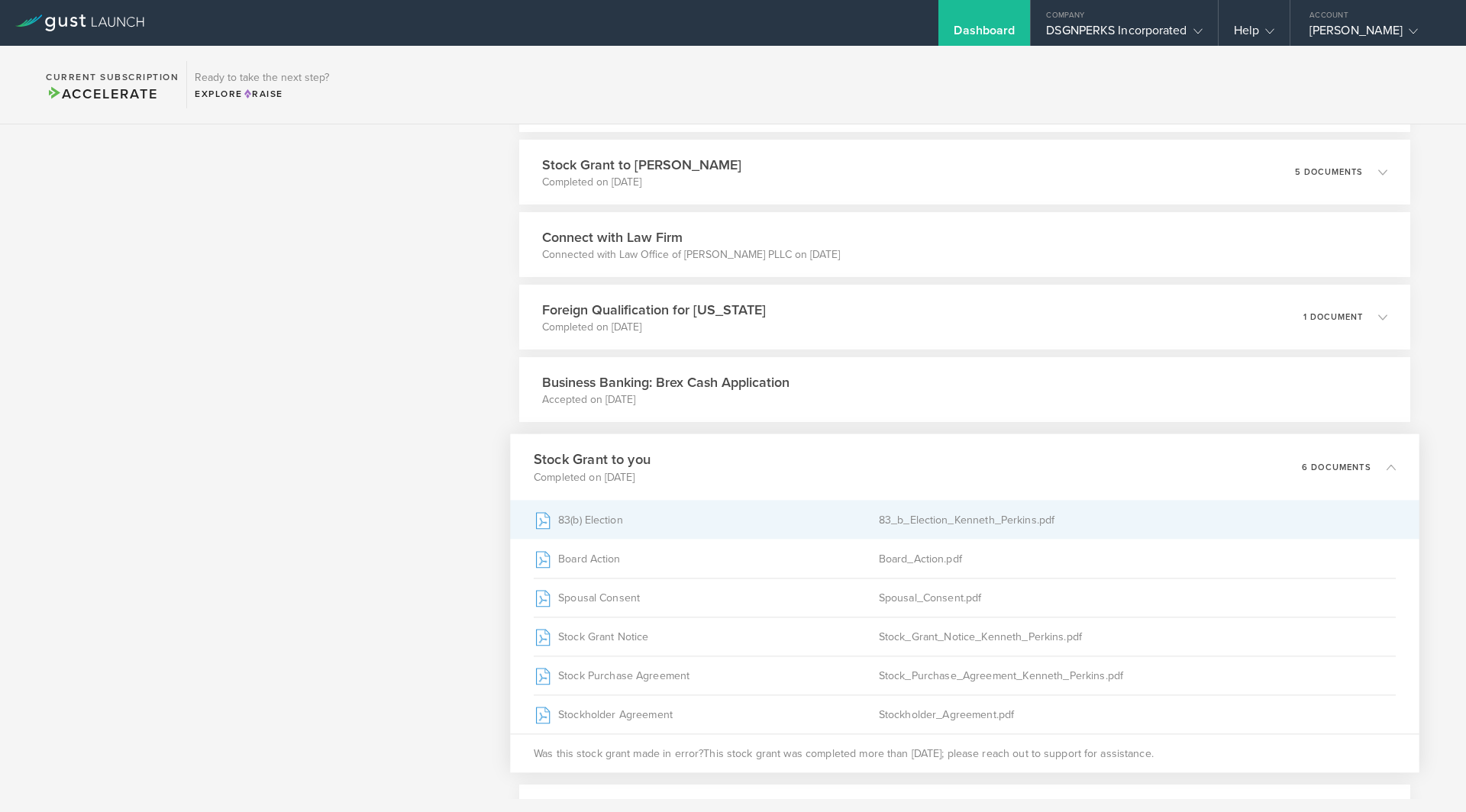
scroll to position [1604, 0]
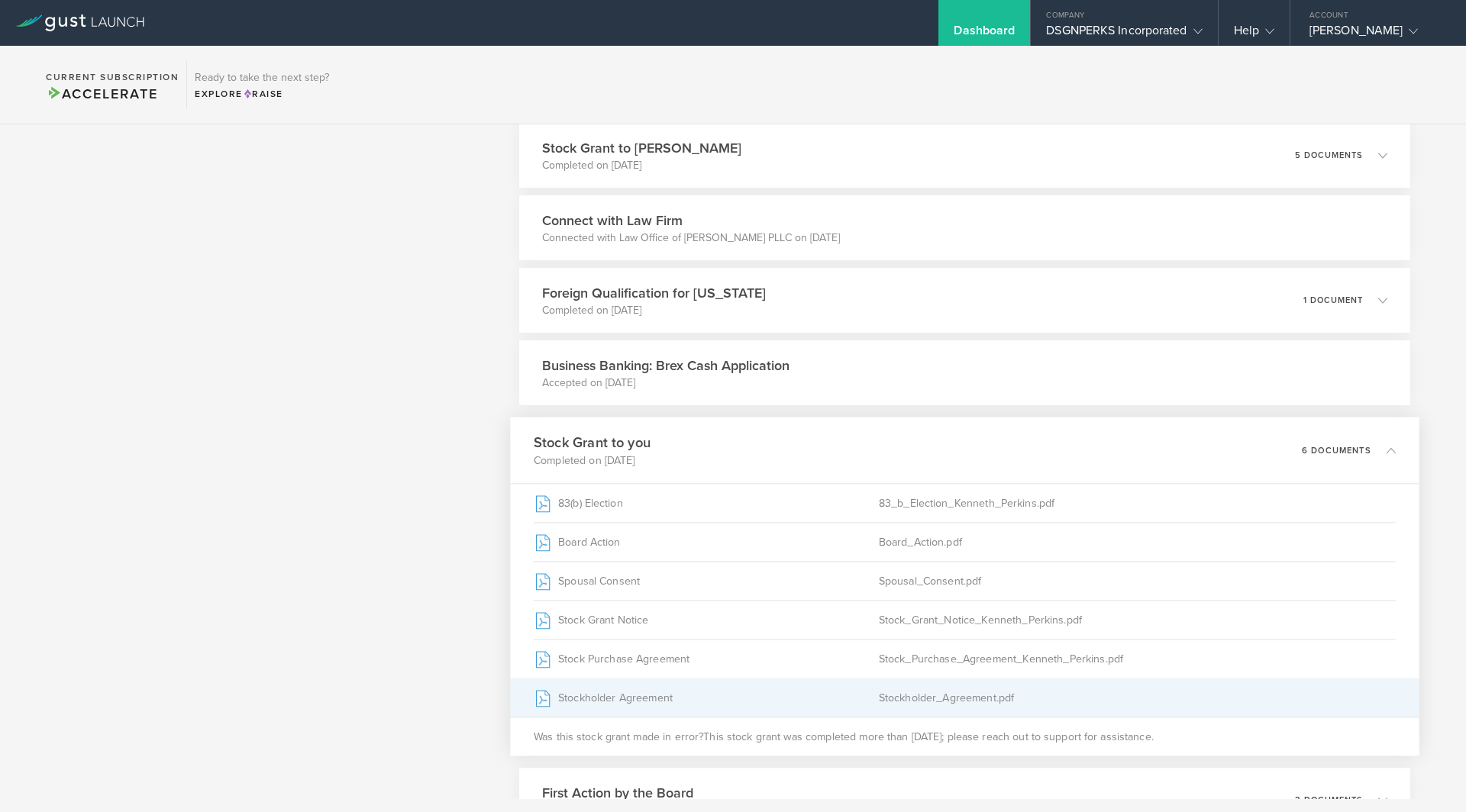
click at [611, 703] on div "Stockholder Agreement" at bounding box center [706, 697] width 345 height 38
